Goal: Task Accomplishment & Management: Manage account settings

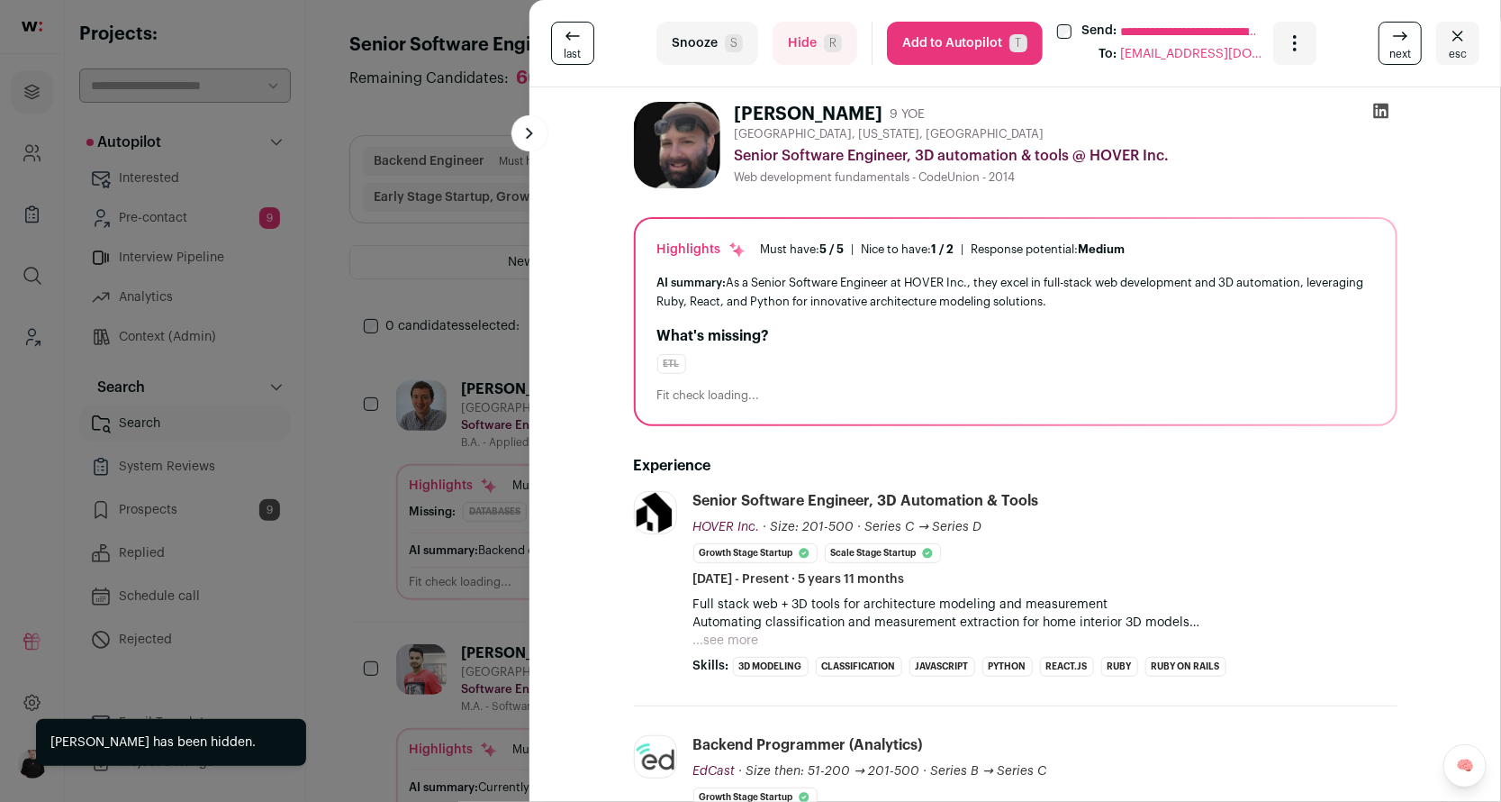
click at [1404, 49] on span "next" at bounding box center [1401, 54] width 22 height 14
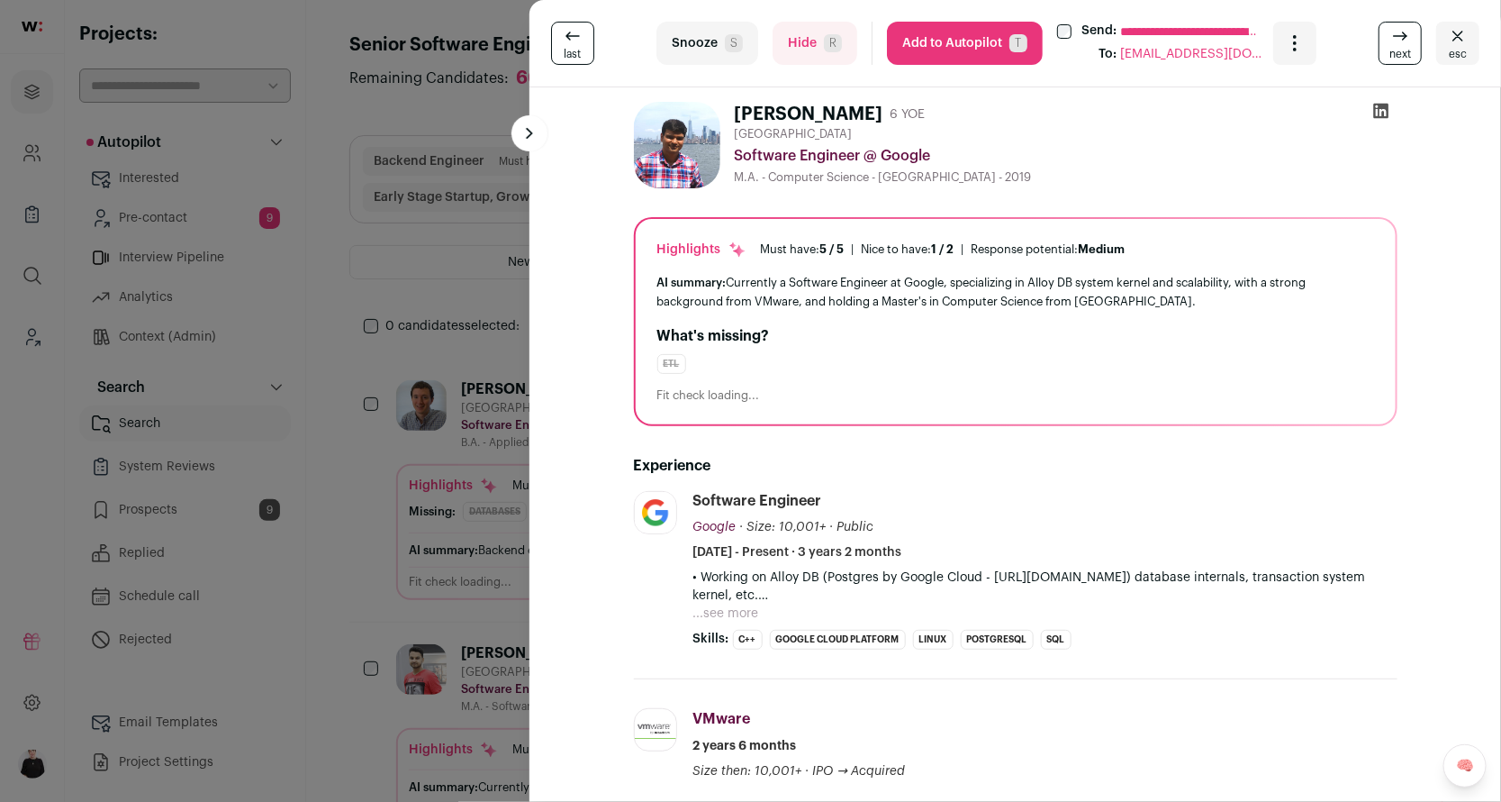
click at [1404, 49] on span "next" at bounding box center [1401, 54] width 22 height 14
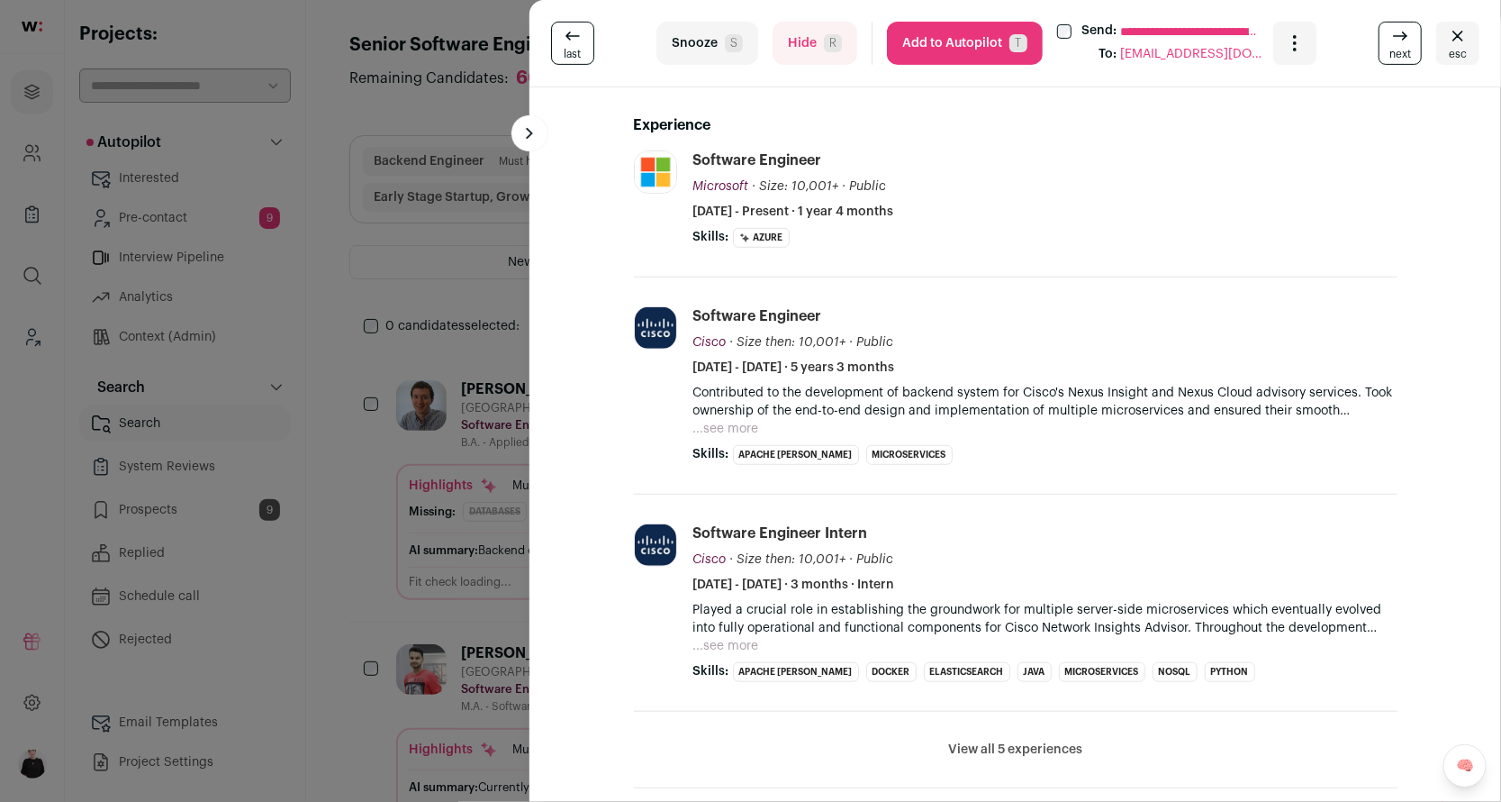
scroll to position [241, 0]
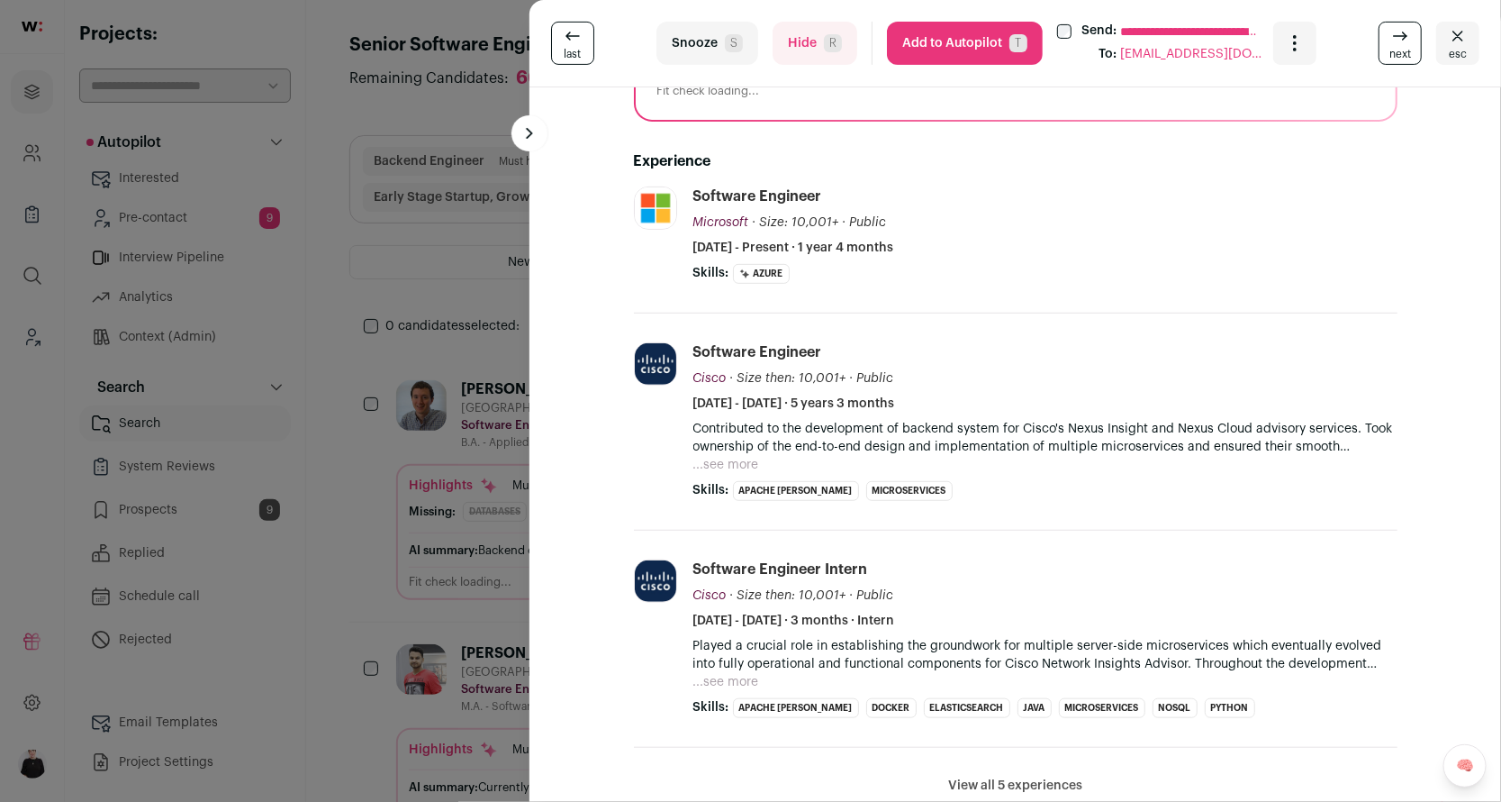
click at [1400, 45] on icon at bounding box center [1401, 36] width 22 height 22
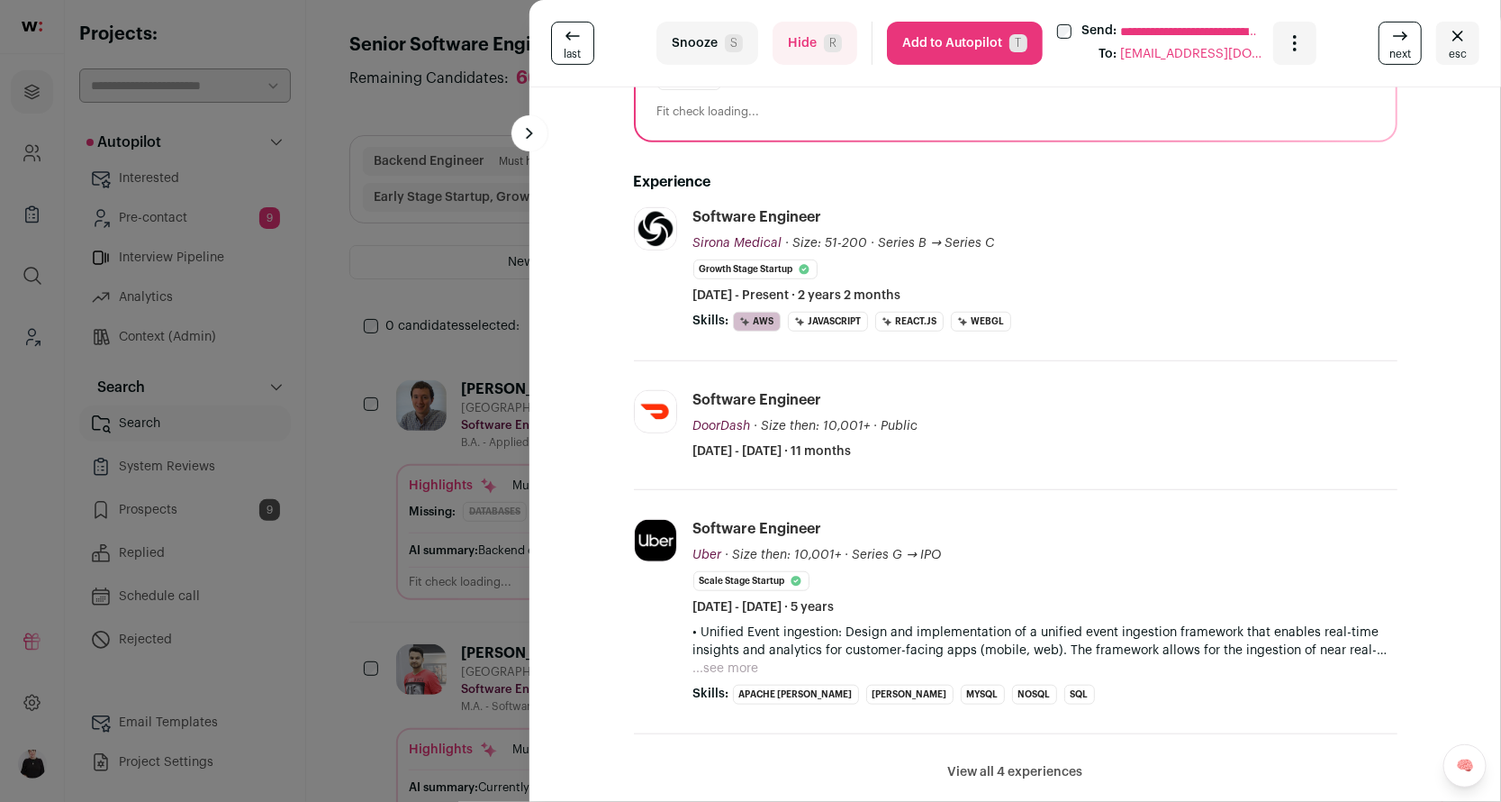
scroll to position [304, 0]
click at [738, 658] on button "...see more" at bounding box center [727, 667] width 66 height 18
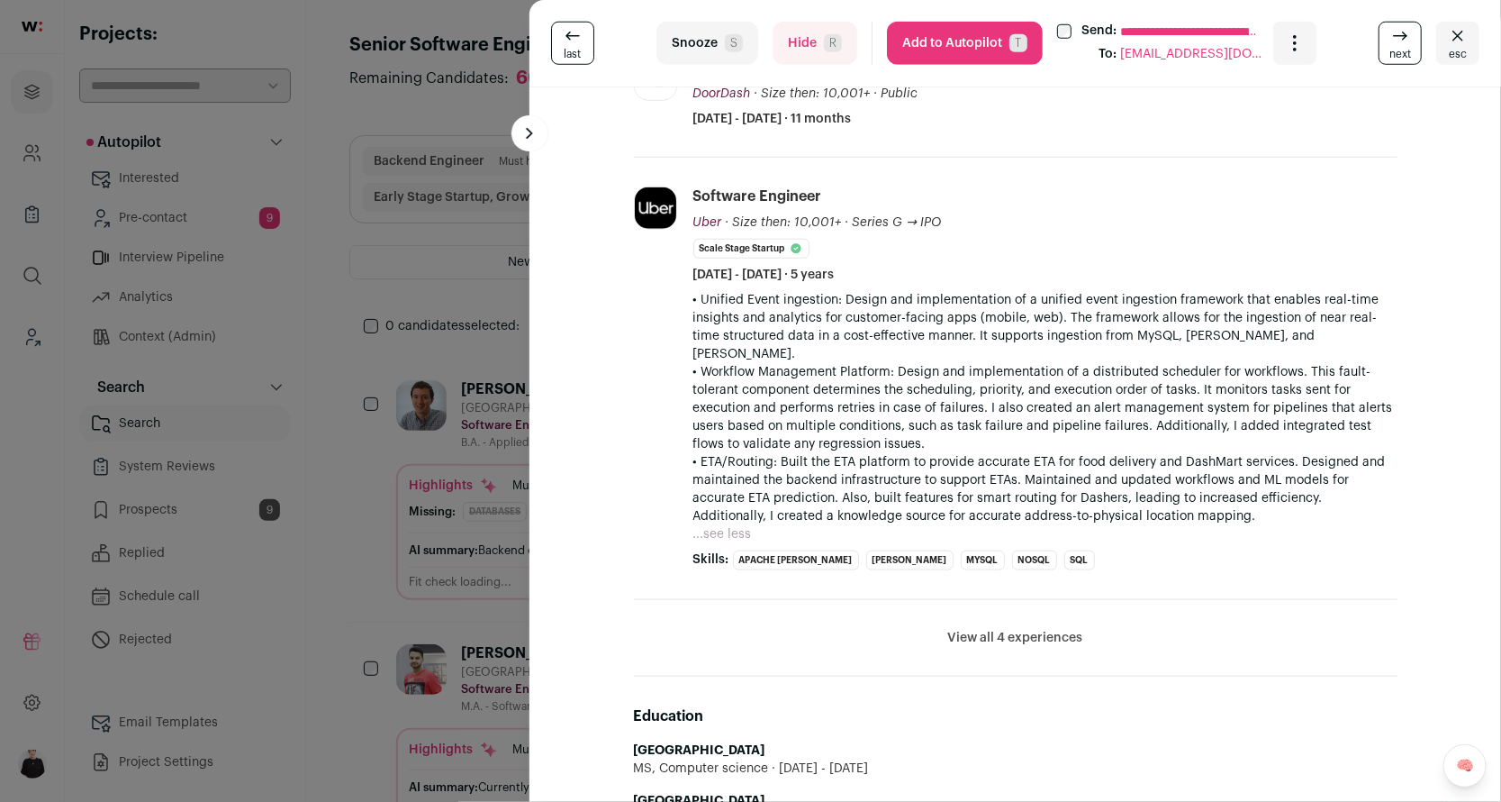
scroll to position [646, 0]
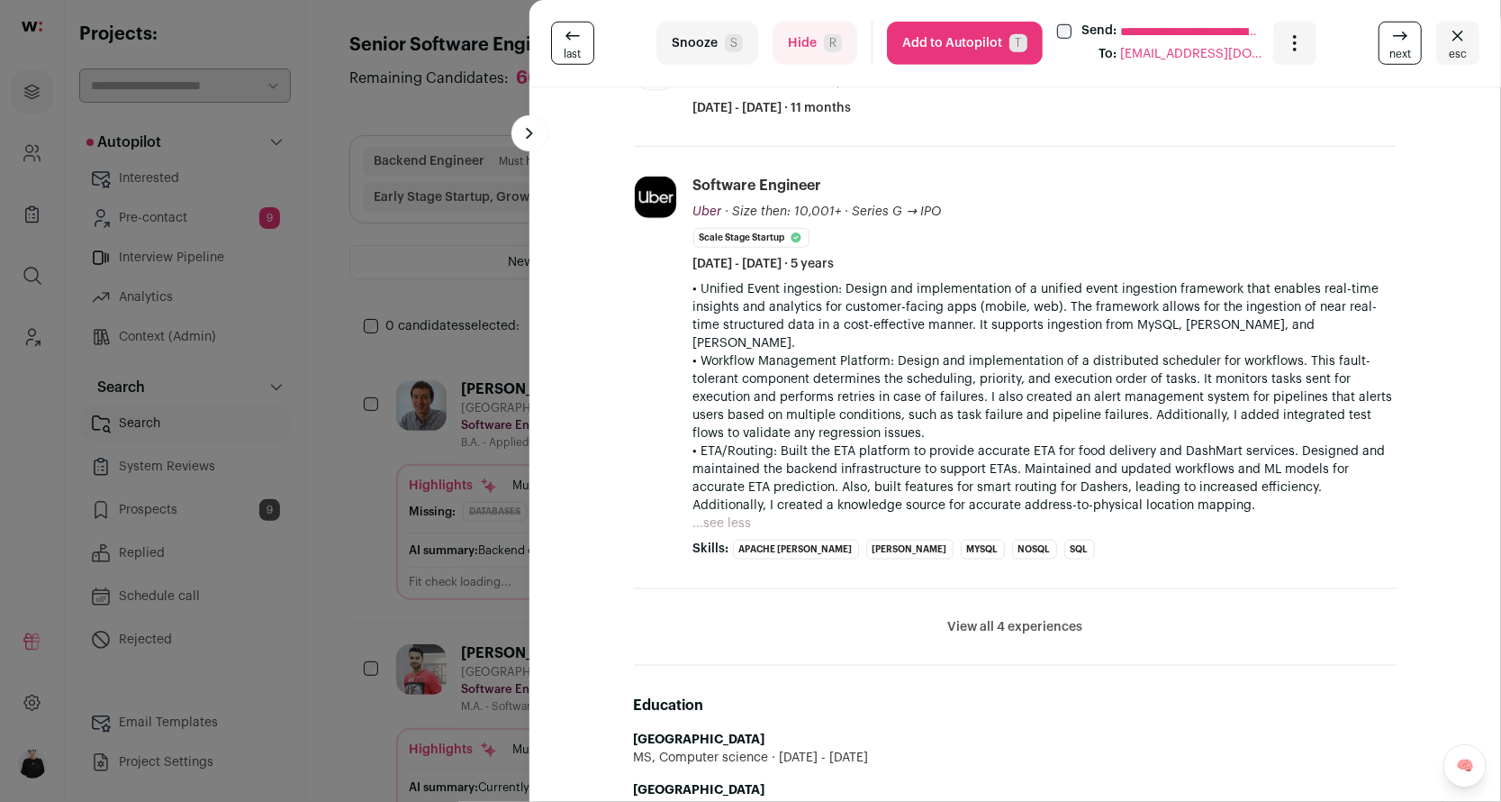
click at [962, 618] on button "View all 4 experiences" at bounding box center [1015, 627] width 135 height 18
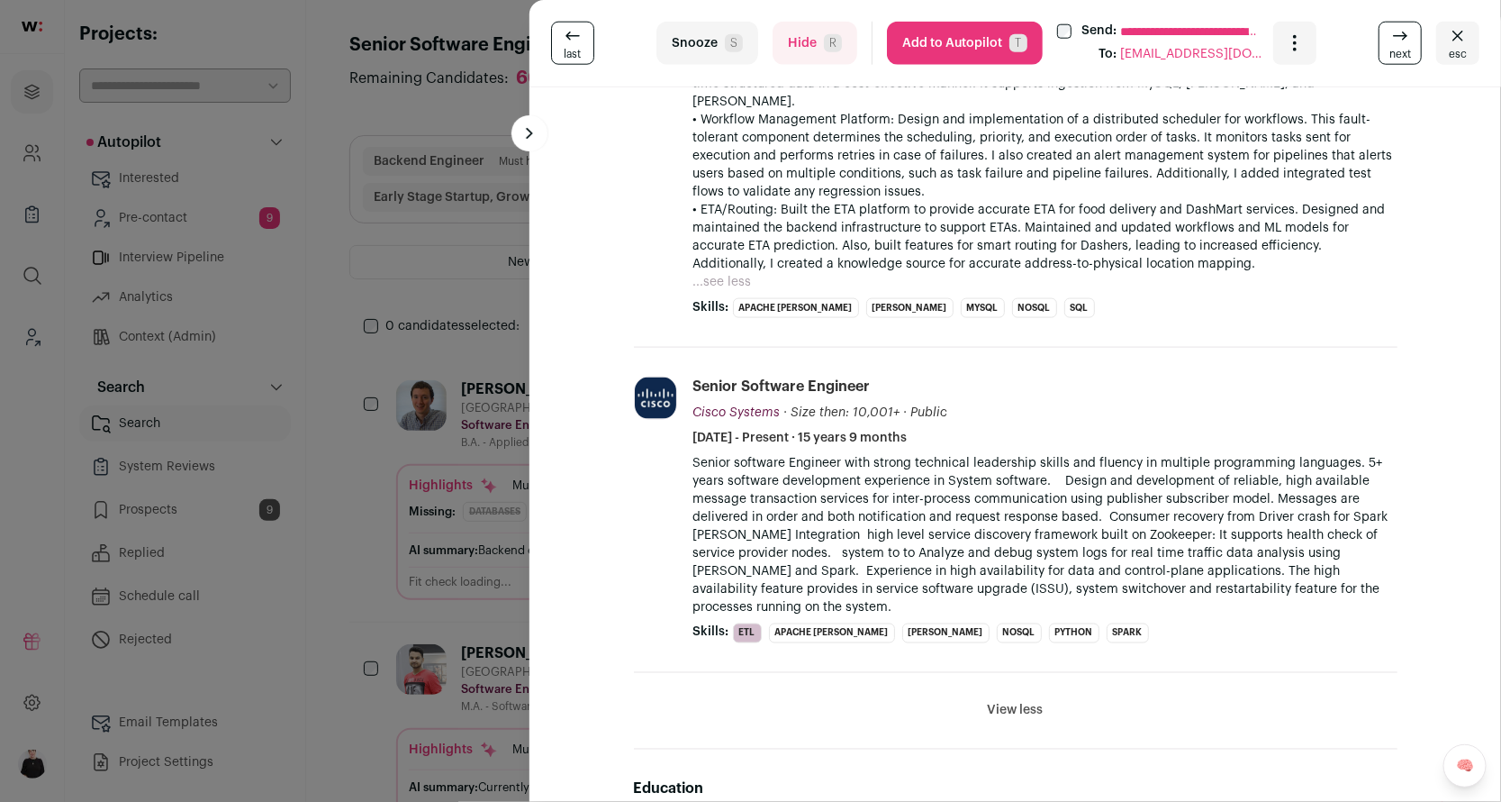
scroll to position [898, 0]
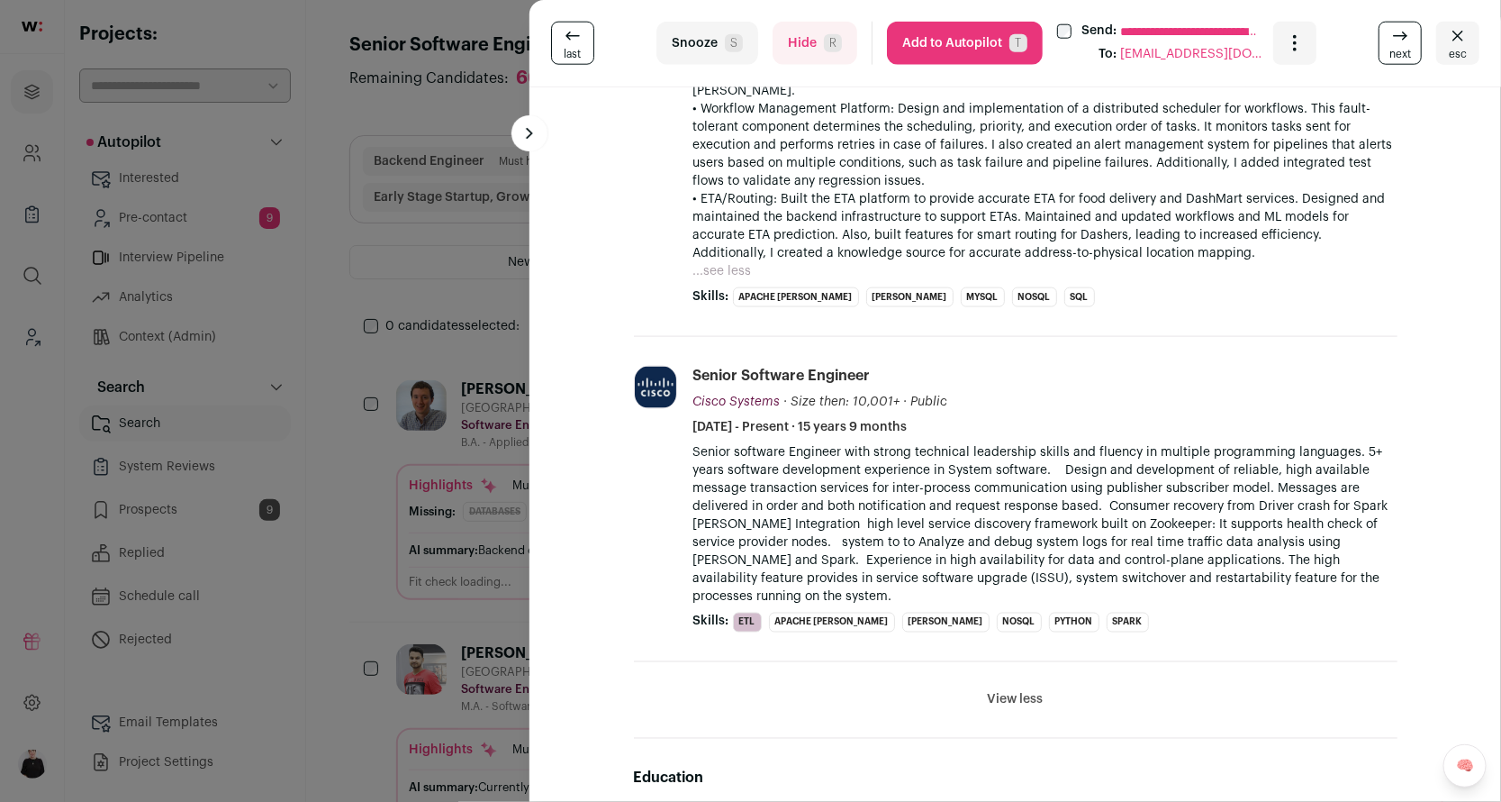
click at [790, 52] on button "Hide R" at bounding box center [815, 43] width 85 height 43
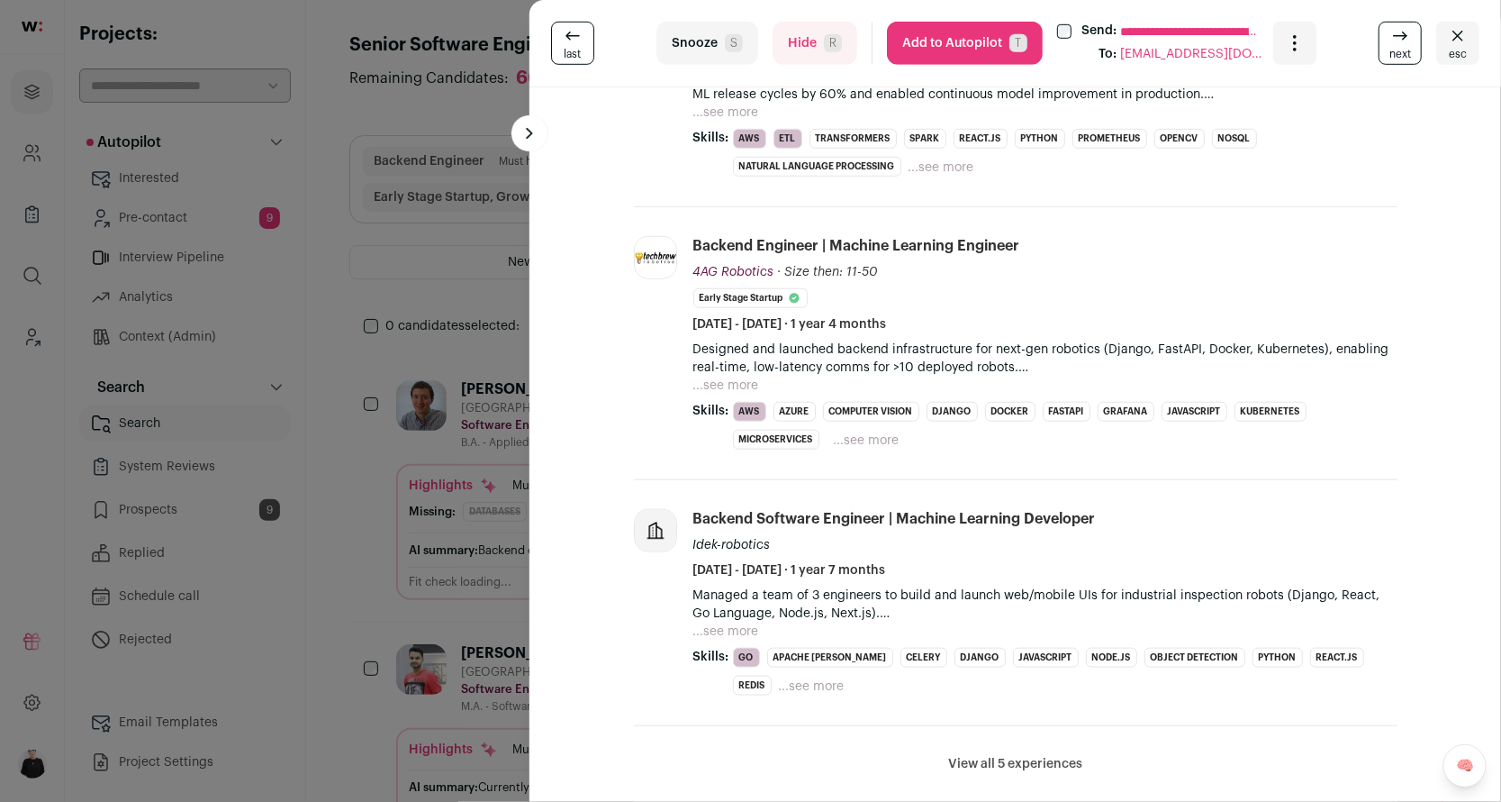
scroll to position [559, 0]
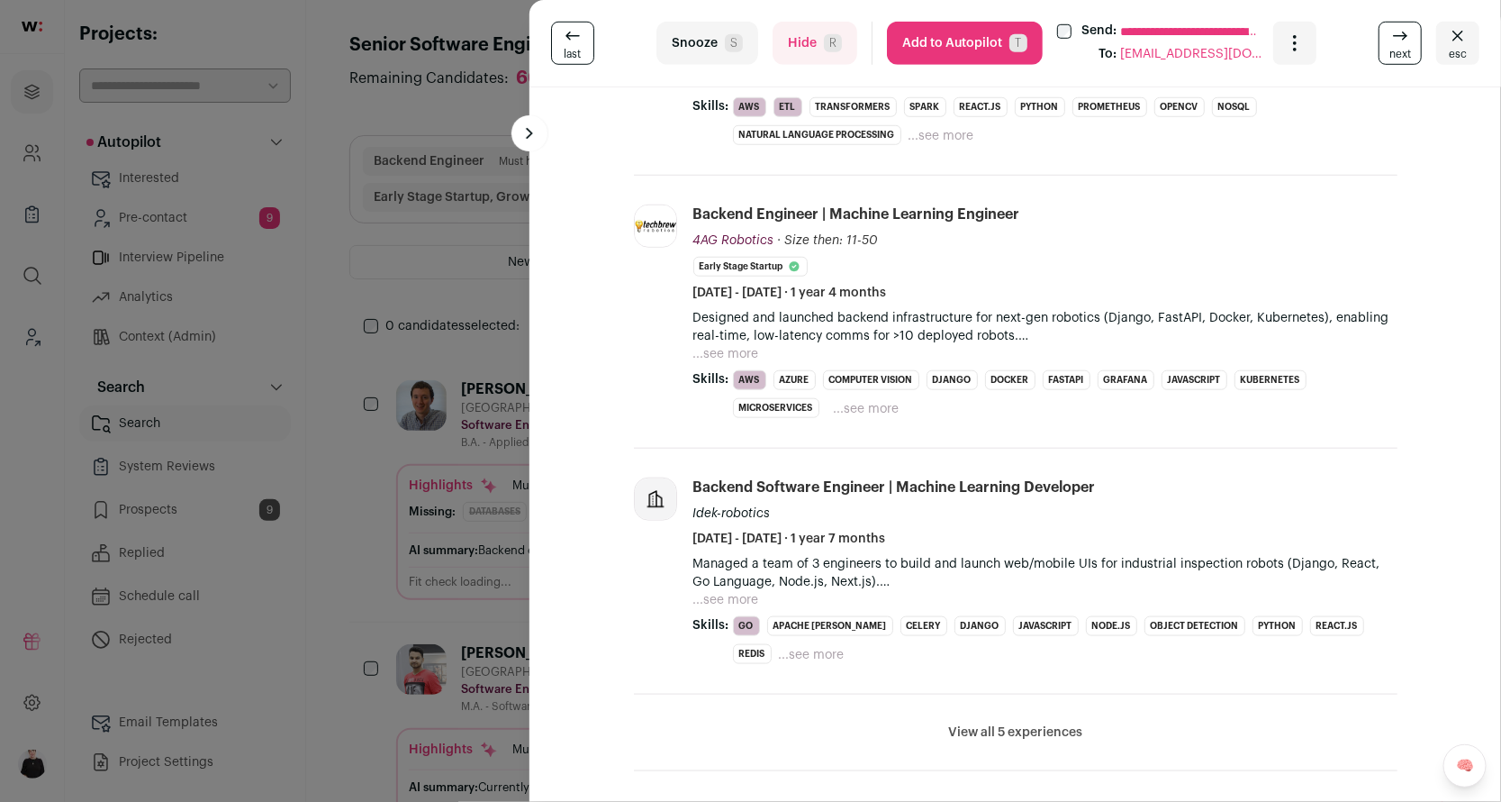
click at [806, 52] on button "Hide R" at bounding box center [815, 43] width 85 height 43
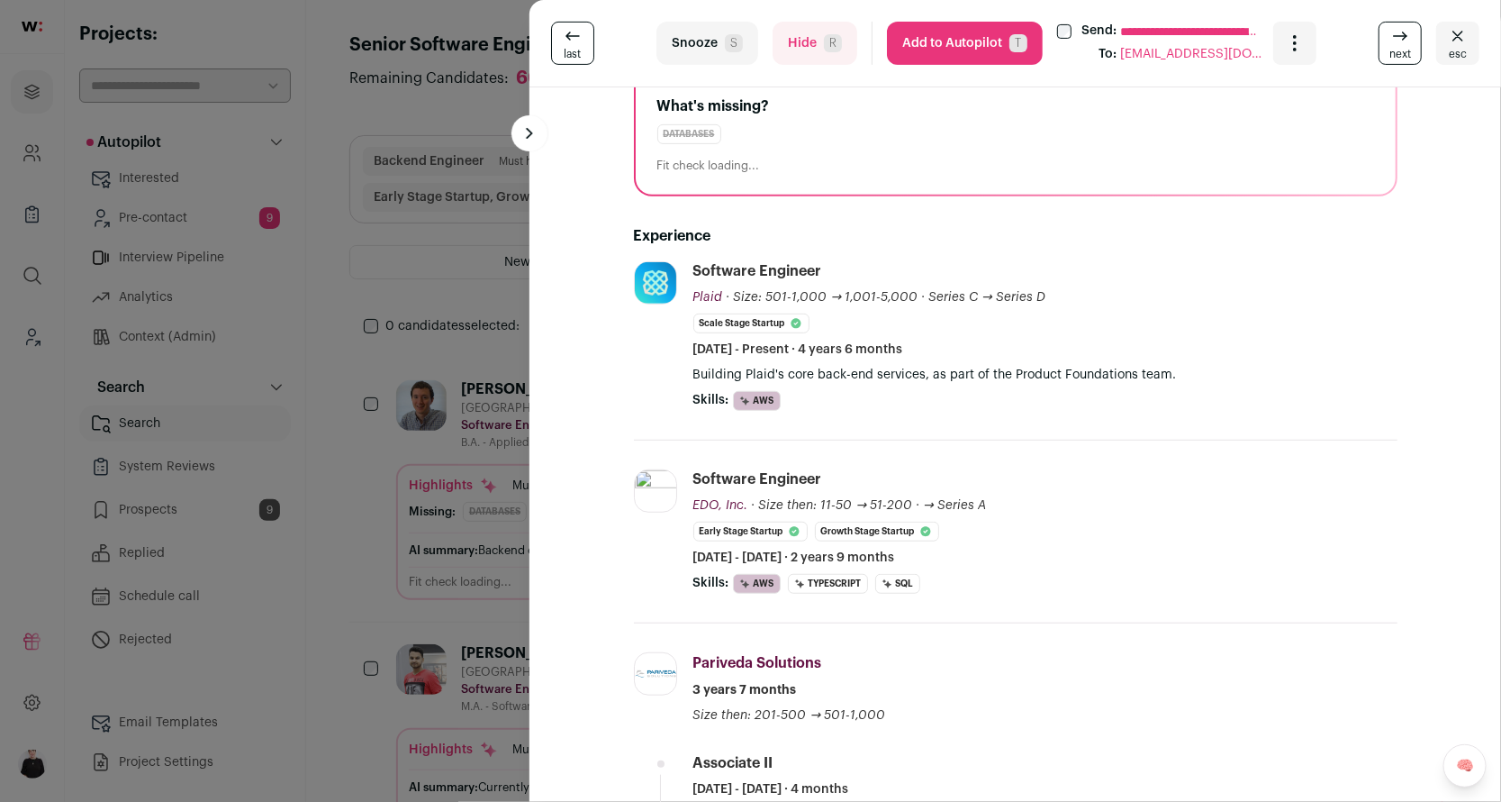
scroll to position [235, 0]
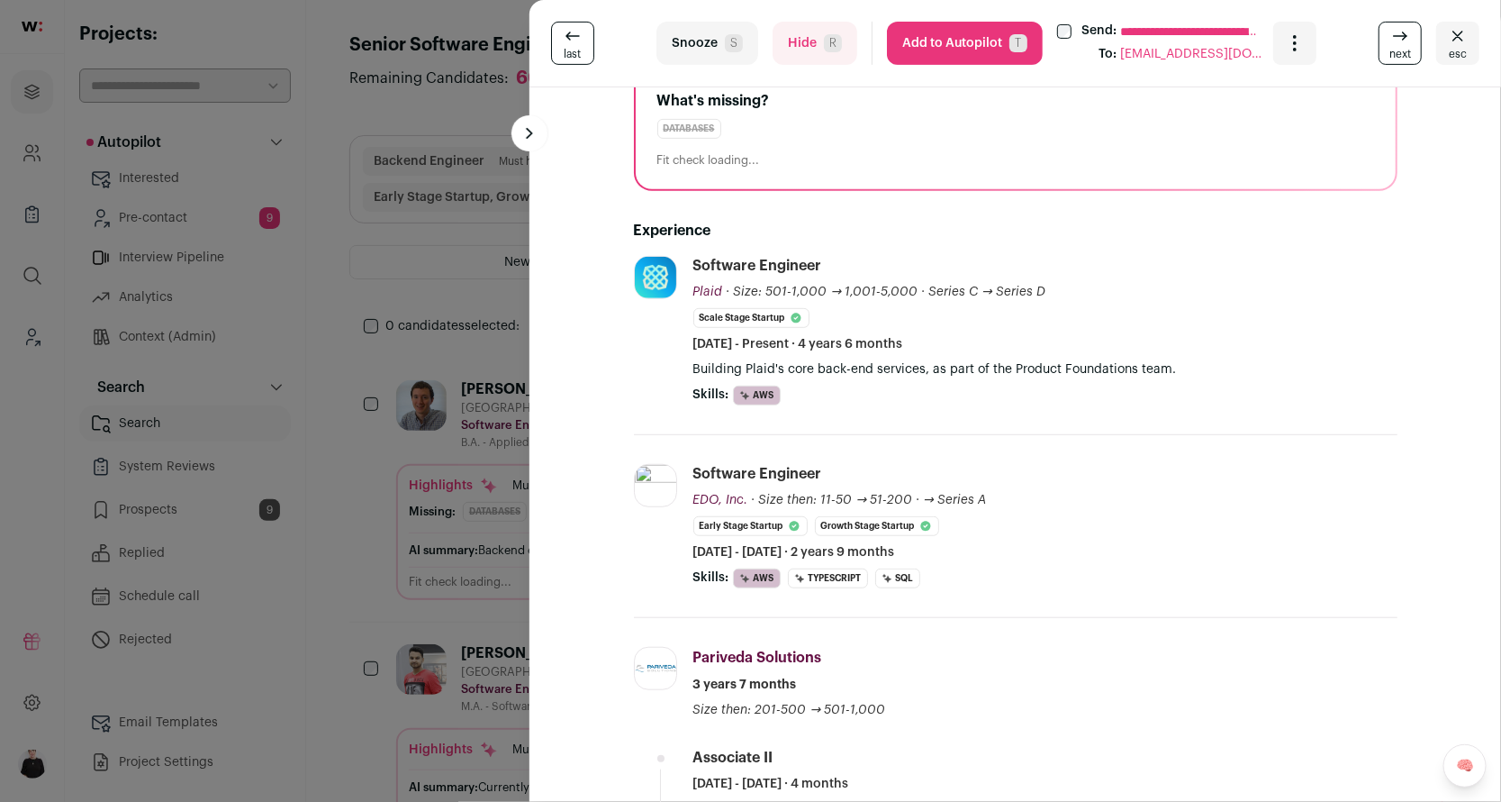
click at [968, 43] on button "Add to Autopilot T" at bounding box center [965, 43] width 156 height 43
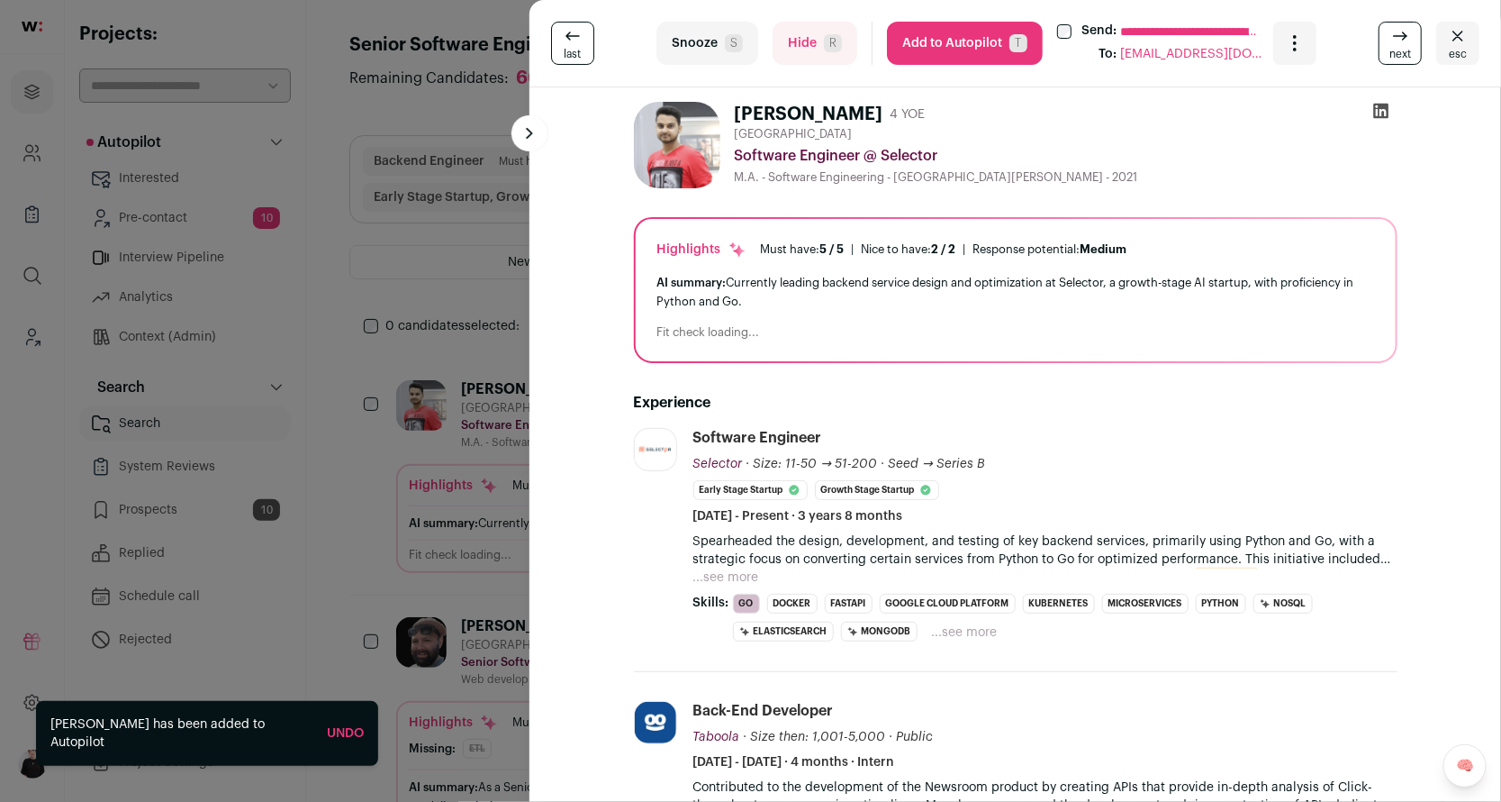
click at [1457, 47] on span "esc" at bounding box center [1458, 54] width 18 height 14
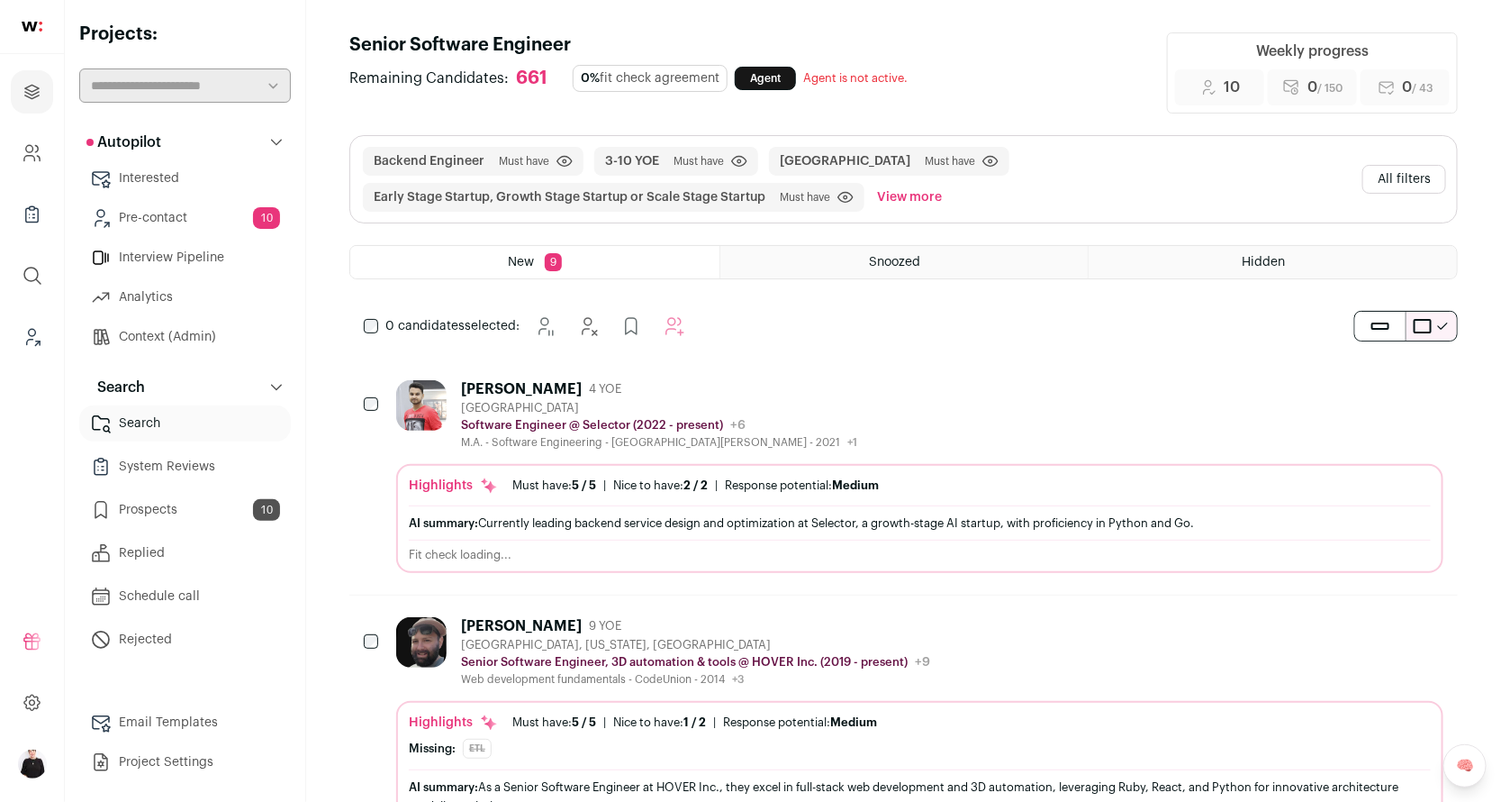
click at [147, 217] on link "Pre-contact 10" at bounding box center [185, 218] width 212 height 36
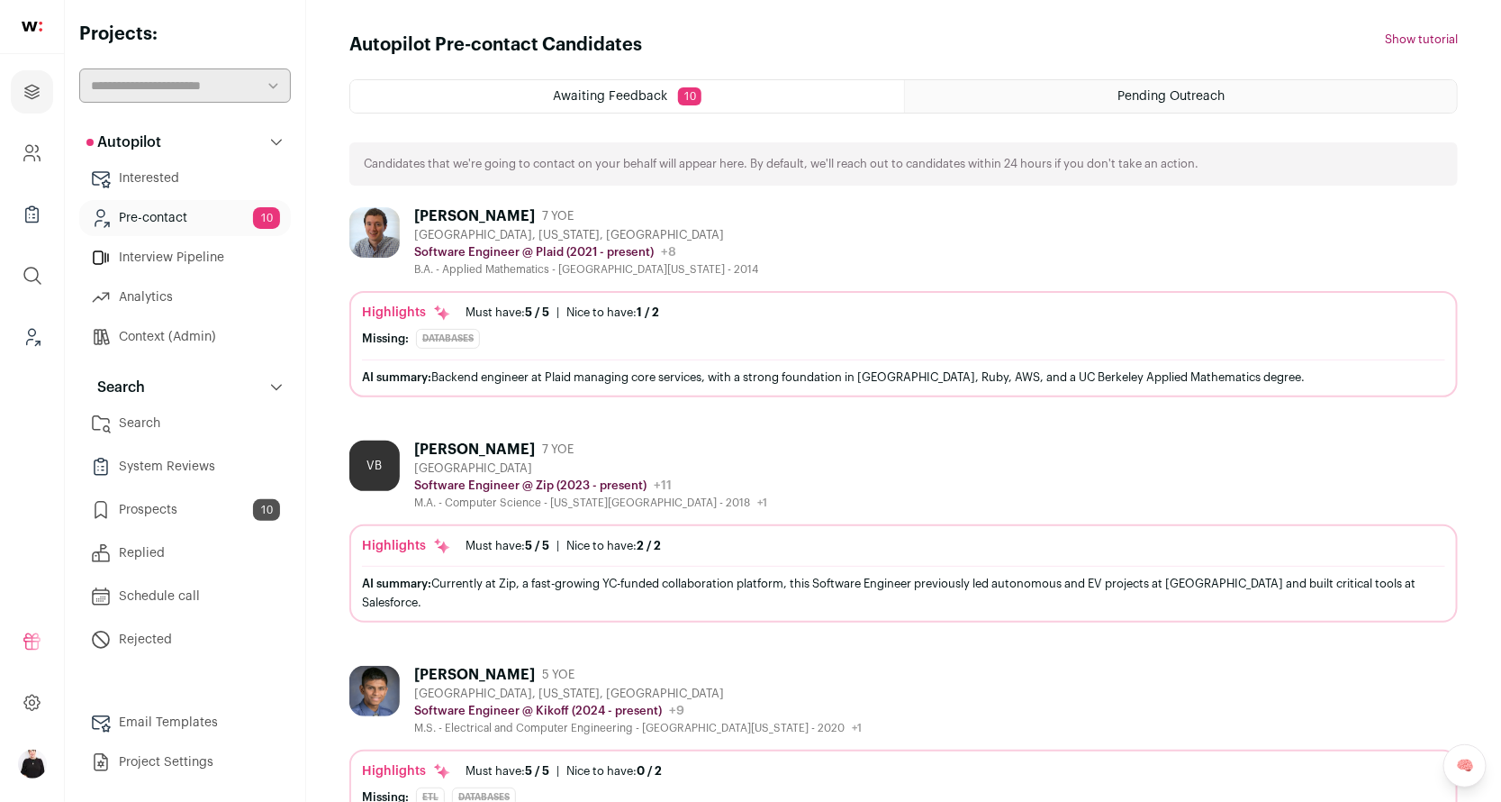
click at [184, 721] on link "Email Templates" at bounding box center [185, 722] width 212 height 36
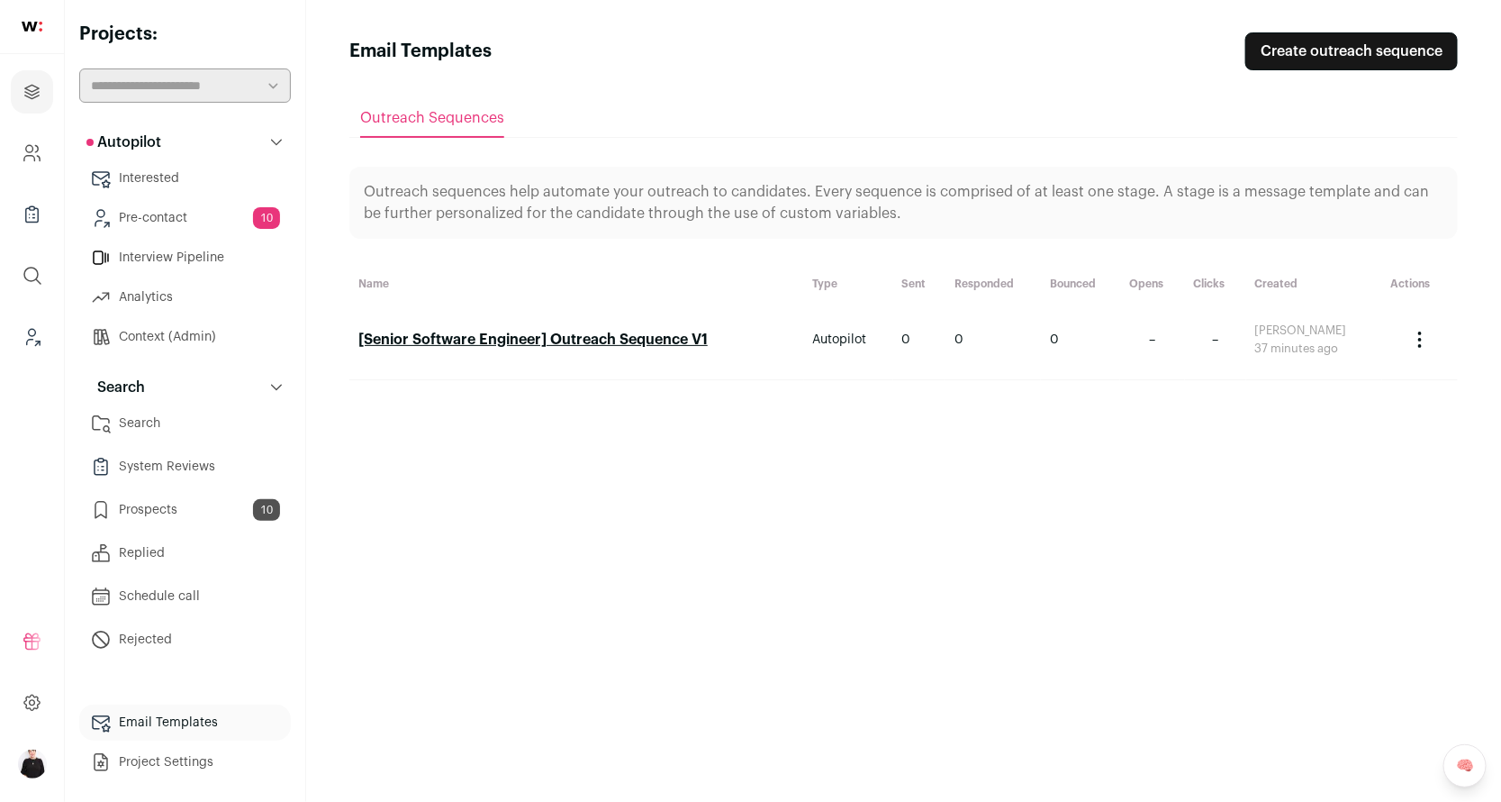
click at [589, 338] on link "[Senior Software Engineer] Outreach Sequence V1" at bounding box center [532, 339] width 349 height 14
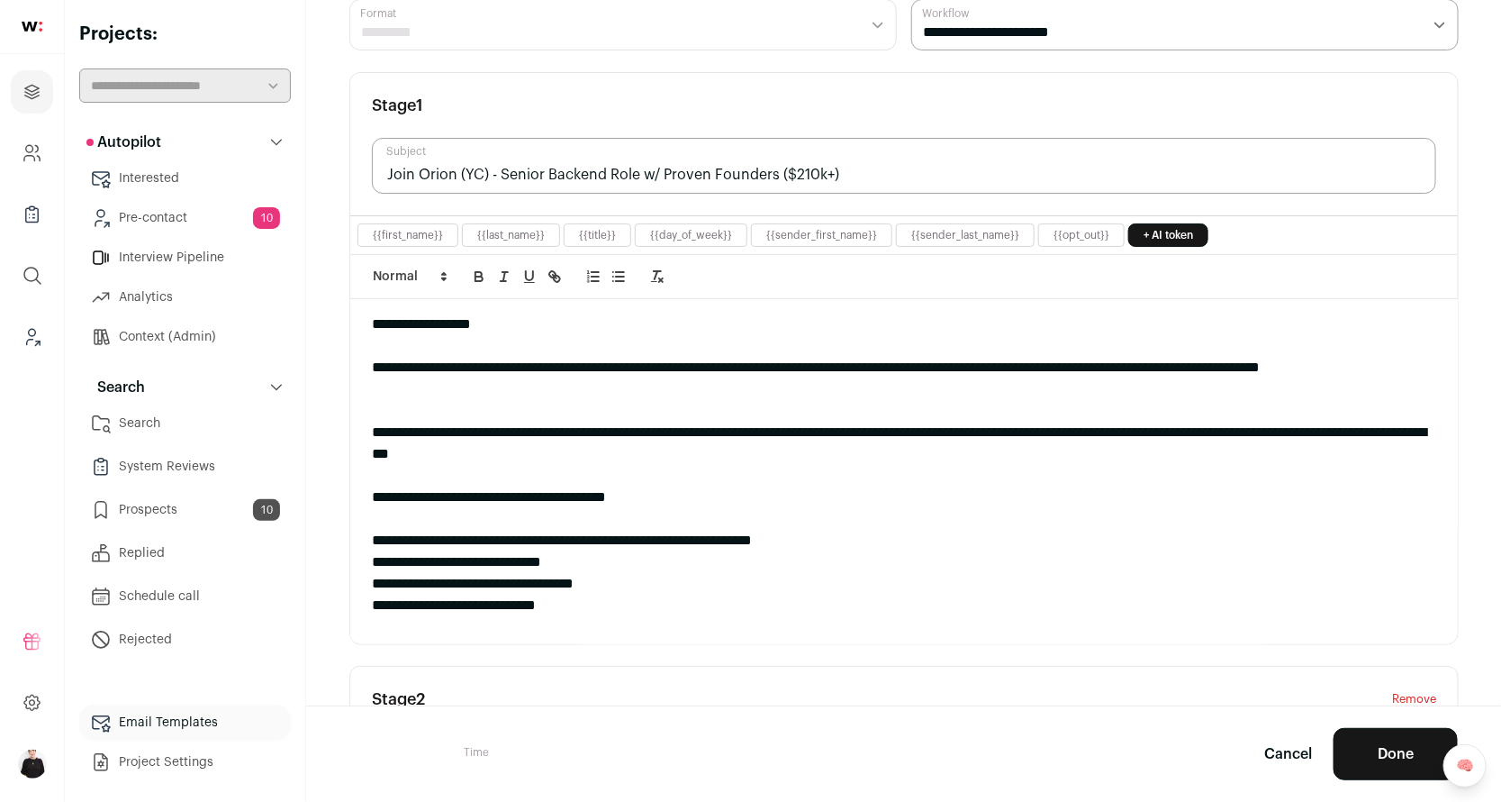
scroll to position [154, 0]
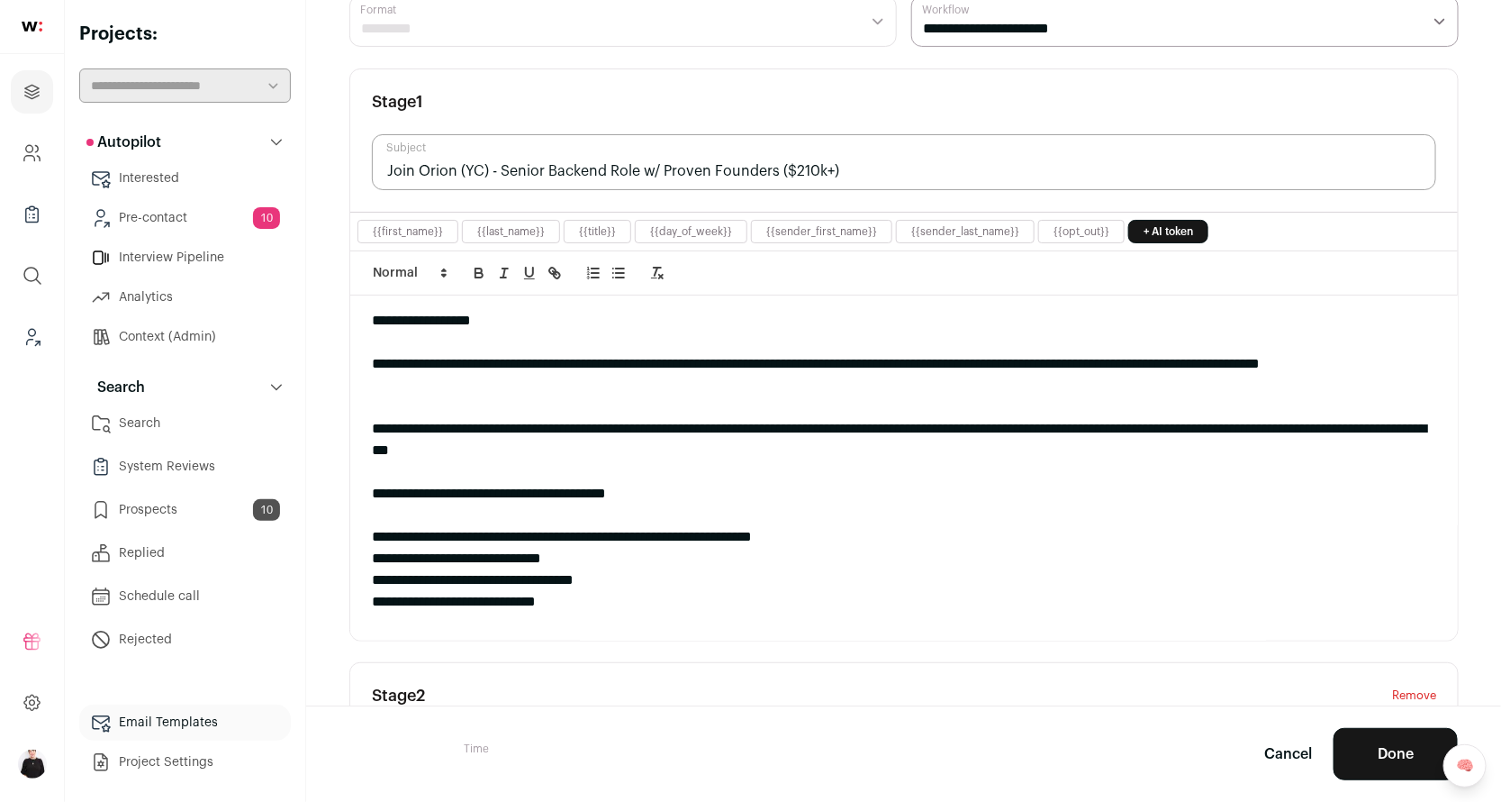
drag, startPoint x: 486, startPoint y: 171, endPoint x: 459, endPoint y: 171, distance: 27.0
click at [459, 171] on input "Join Orion (YC) - Senior Backend Role w/ Proven Founders ($210k+)" at bounding box center [904, 162] width 1065 height 56
drag, startPoint x: 817, startPoint y: 175, endPoint x: 748, endPoint y: 173, distance: 69.4
click at [748, 173] on input "Join Orion - Senior Backend Role w/ Proven Founders ($210k+)" at bounding box center [904, 162] width 1065 height 56
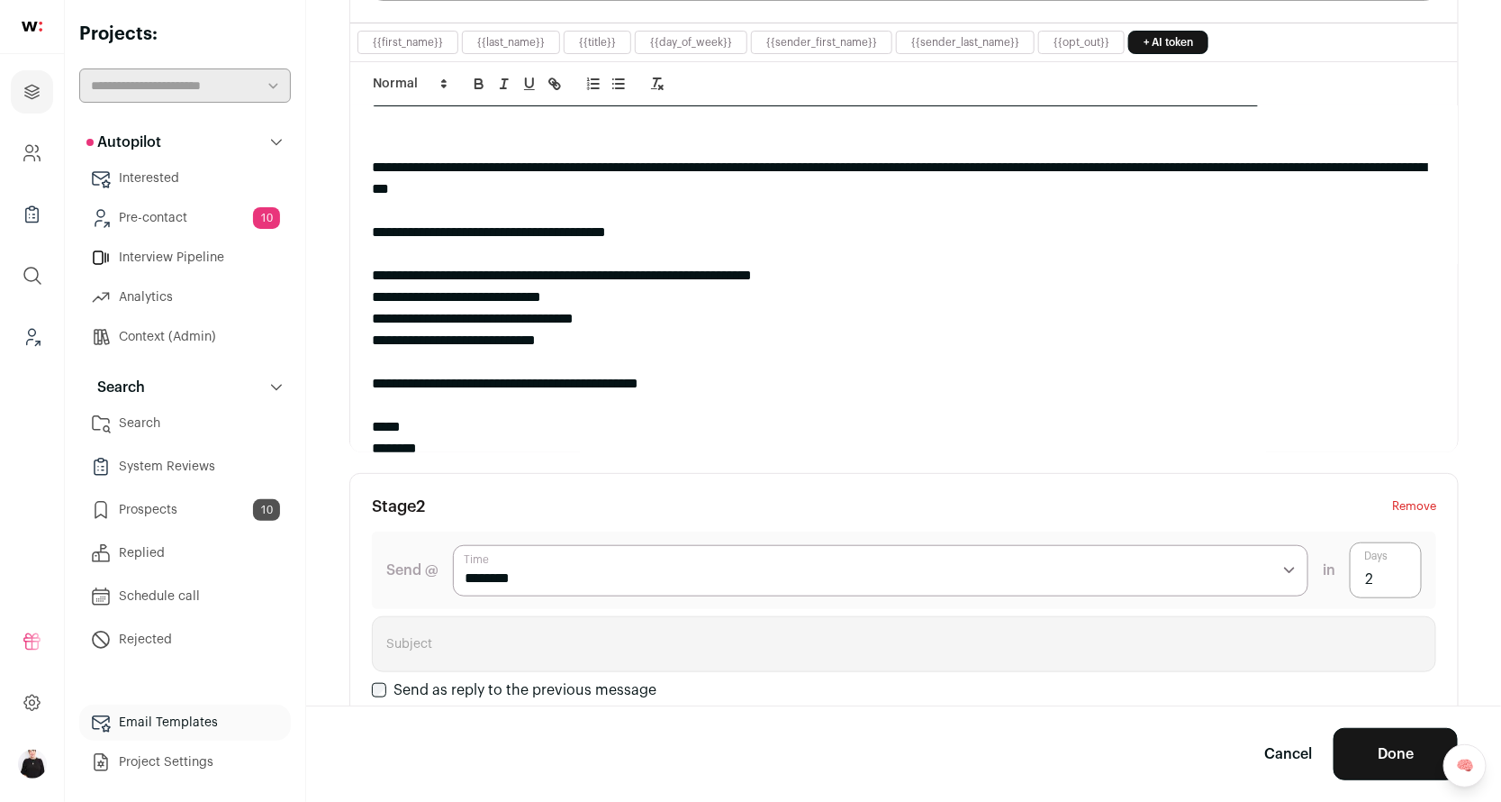
scroll to position [0, 0]
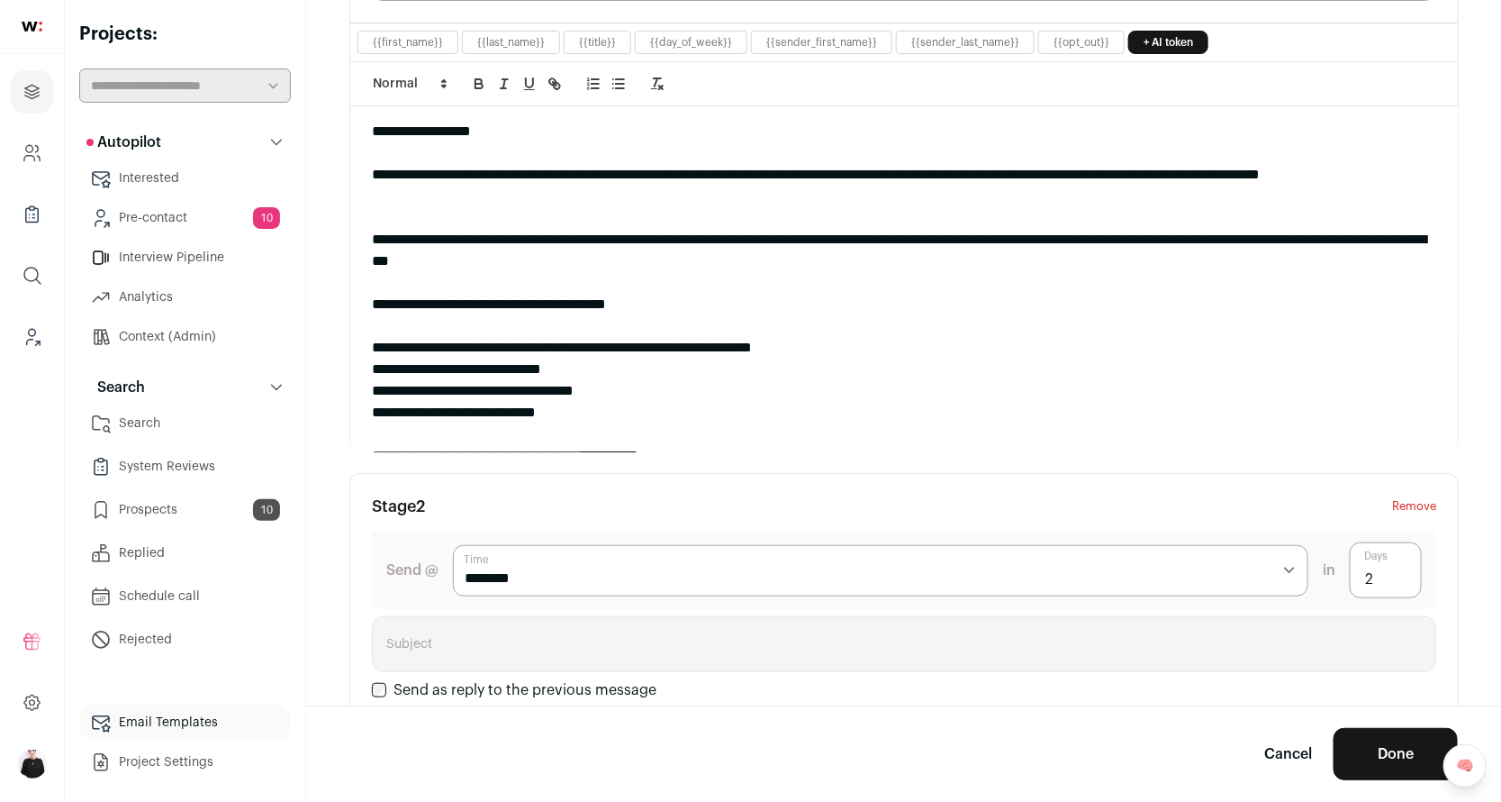
type input "Join Orion - Senior Backend Role w/ Proven Founders"
click at [1374, 747] on button "Done" at bounding box center [1396, 754] width 124 height 52
